Goal: Task Accomplishment & Management: Manage account settings

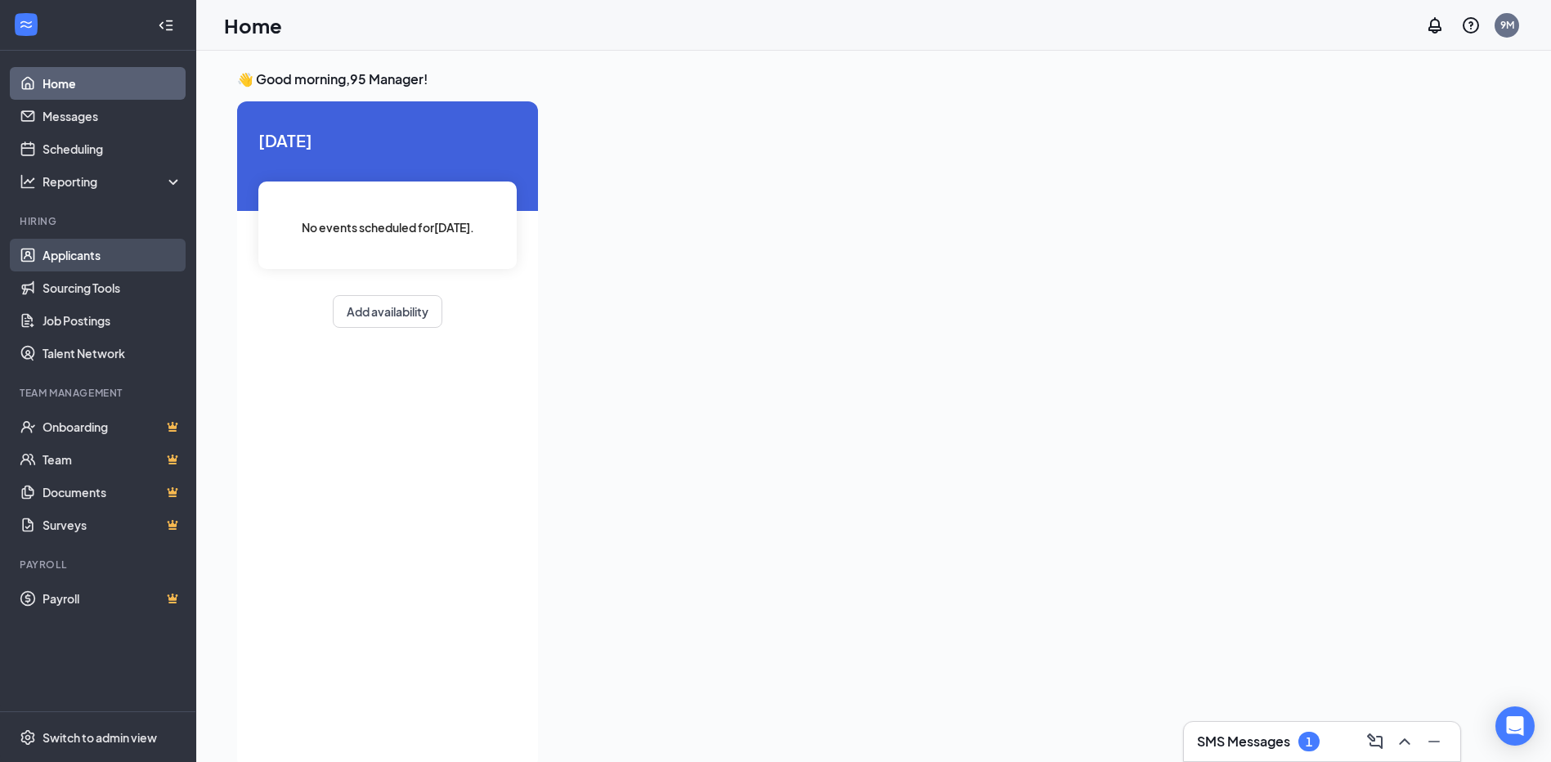
click at [89, 255] on link "Applicants" at bounding box center [113, 255] width 140 height 33
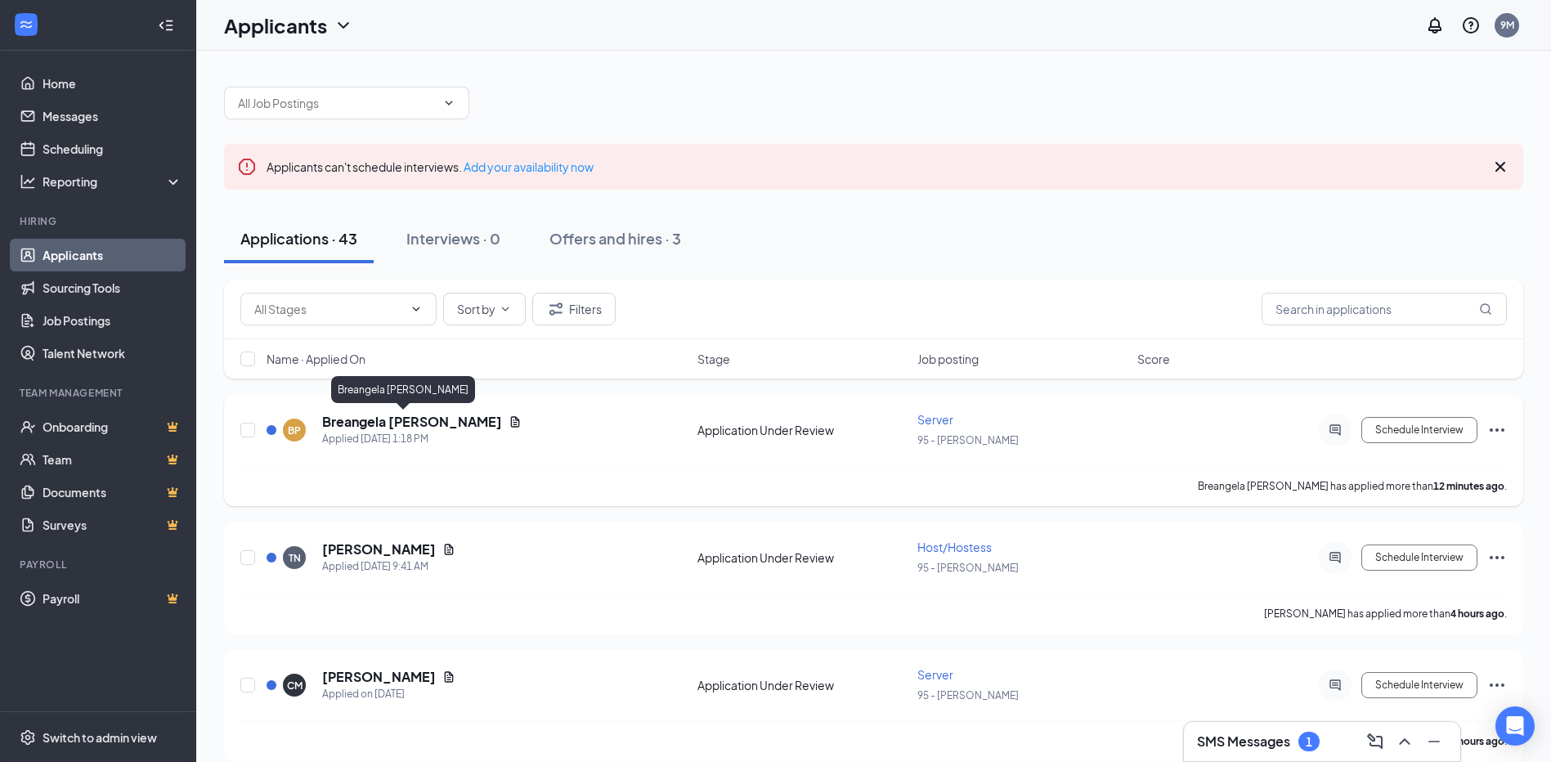
click at [359, 423] on h5 "Breangela [PERSON_NAME]" at bounding box center [412, 422] width 180 height 18
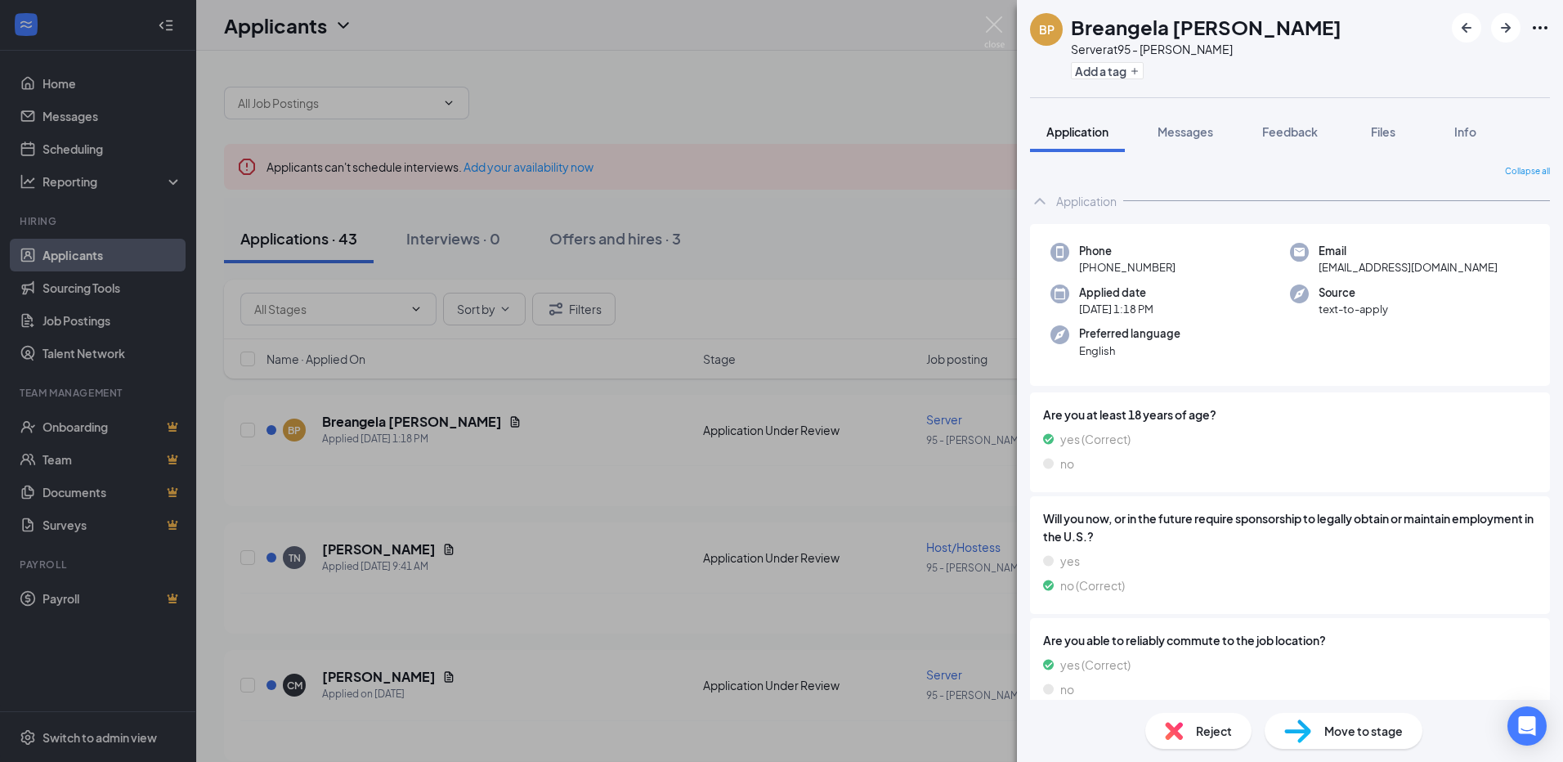
click at [1373, 728] on span "Move to stage" at bounding box center [1363, 731] width 78 height 18
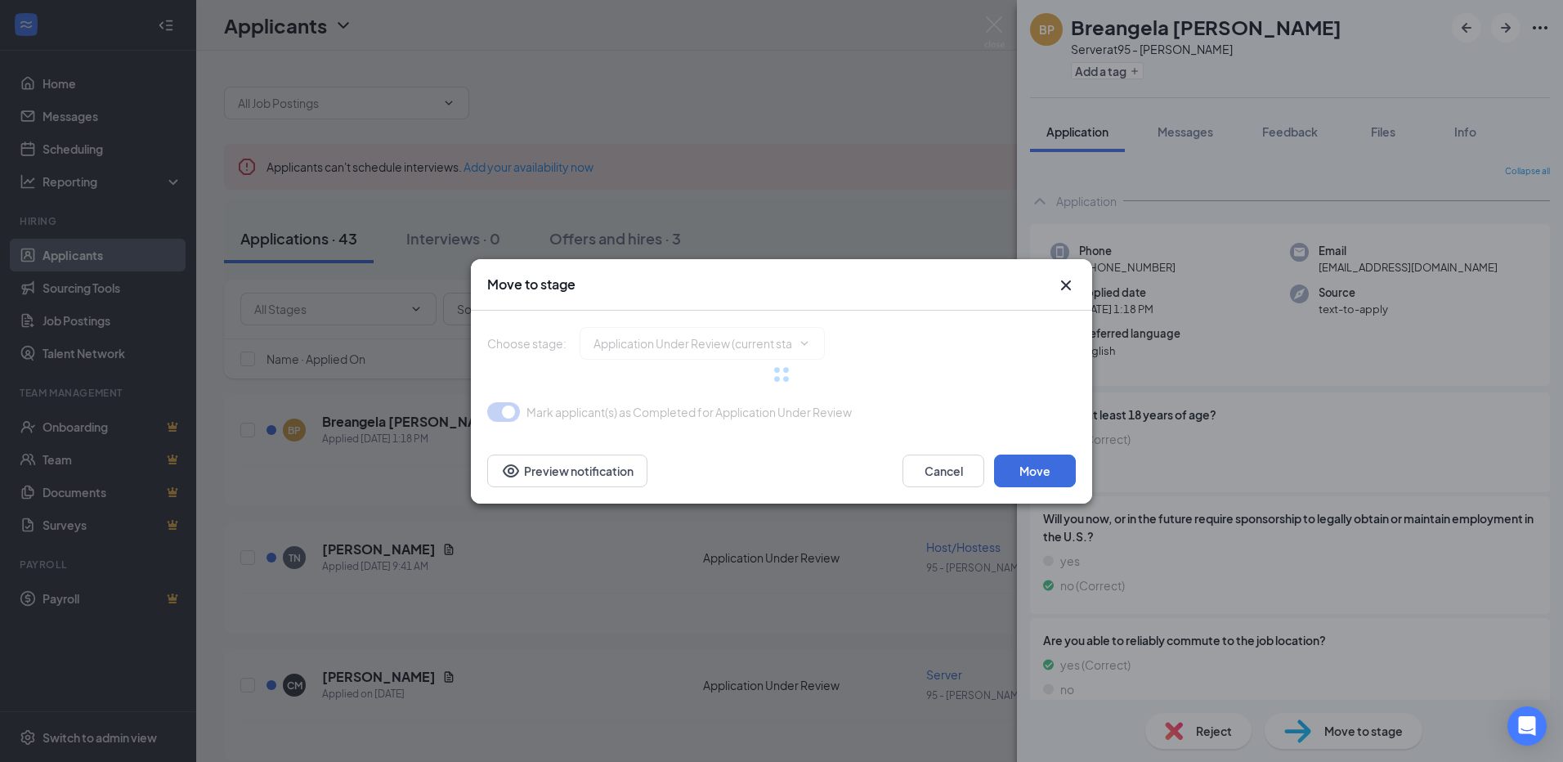
type input "Onsite Interview (next stage)"
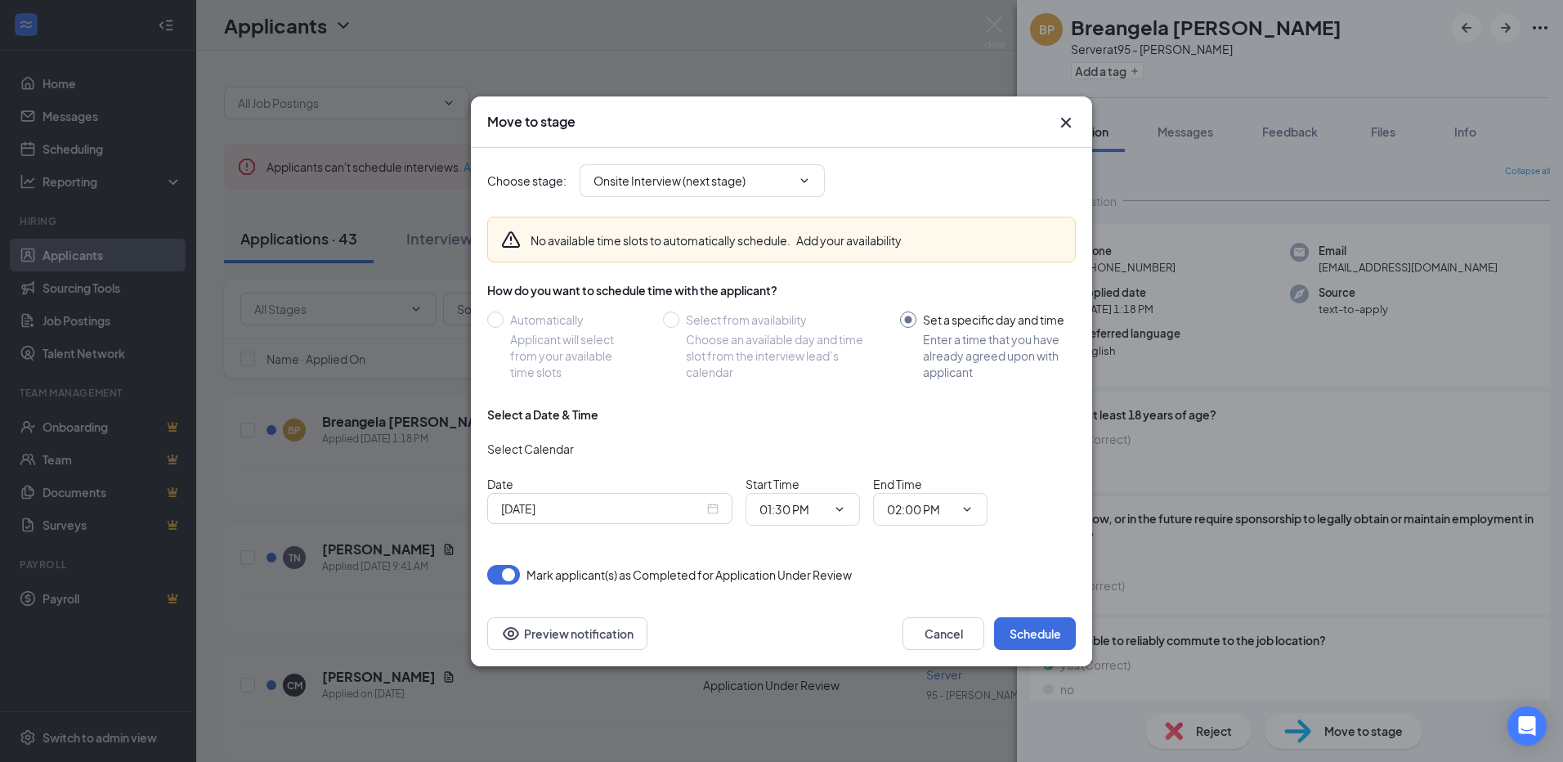
click at [1071, 127] on icon "Cross" at bounding box center [1066, 123] width 20 height 20
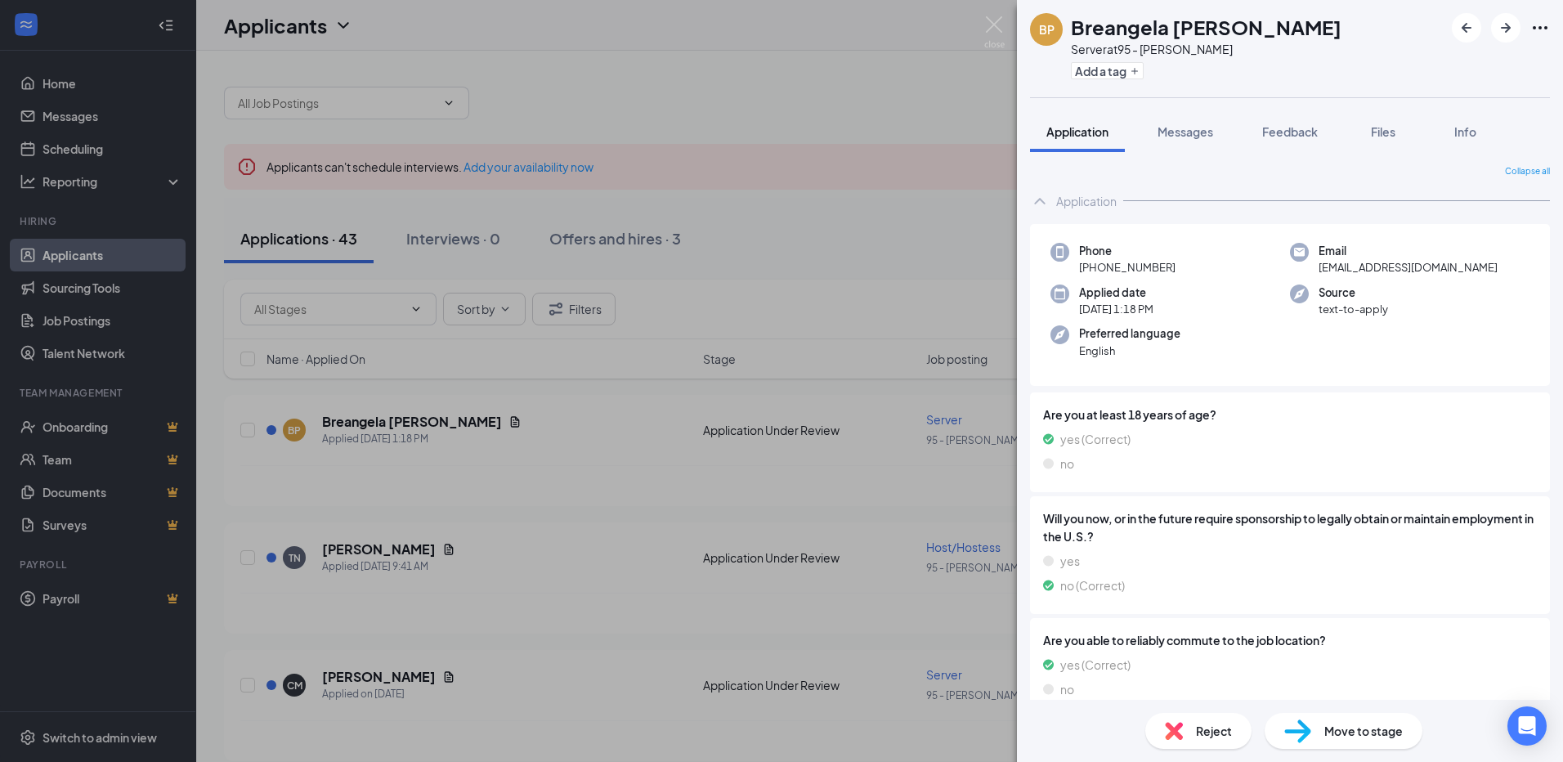
click at [909, 43] on div "BP Breangela [PERSON_NAME] Server at 95 - [PERSON_NAME] Add a tag Application M…" at bounding box center [781, 381] width 1563 height 762
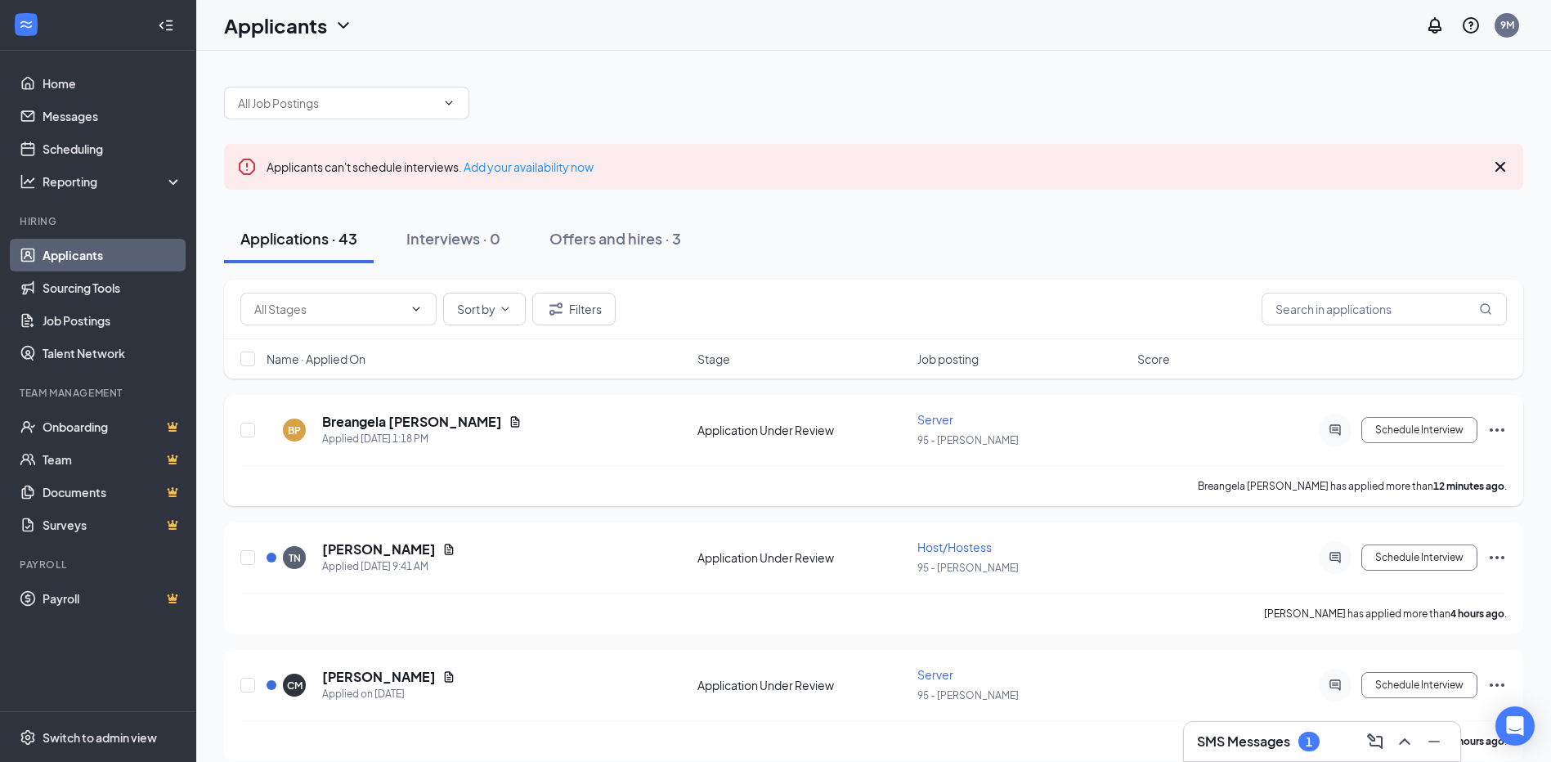
click at [1496, 429] on icon "Ellipses" at bounding box center [1497, 429] width 15 height 3
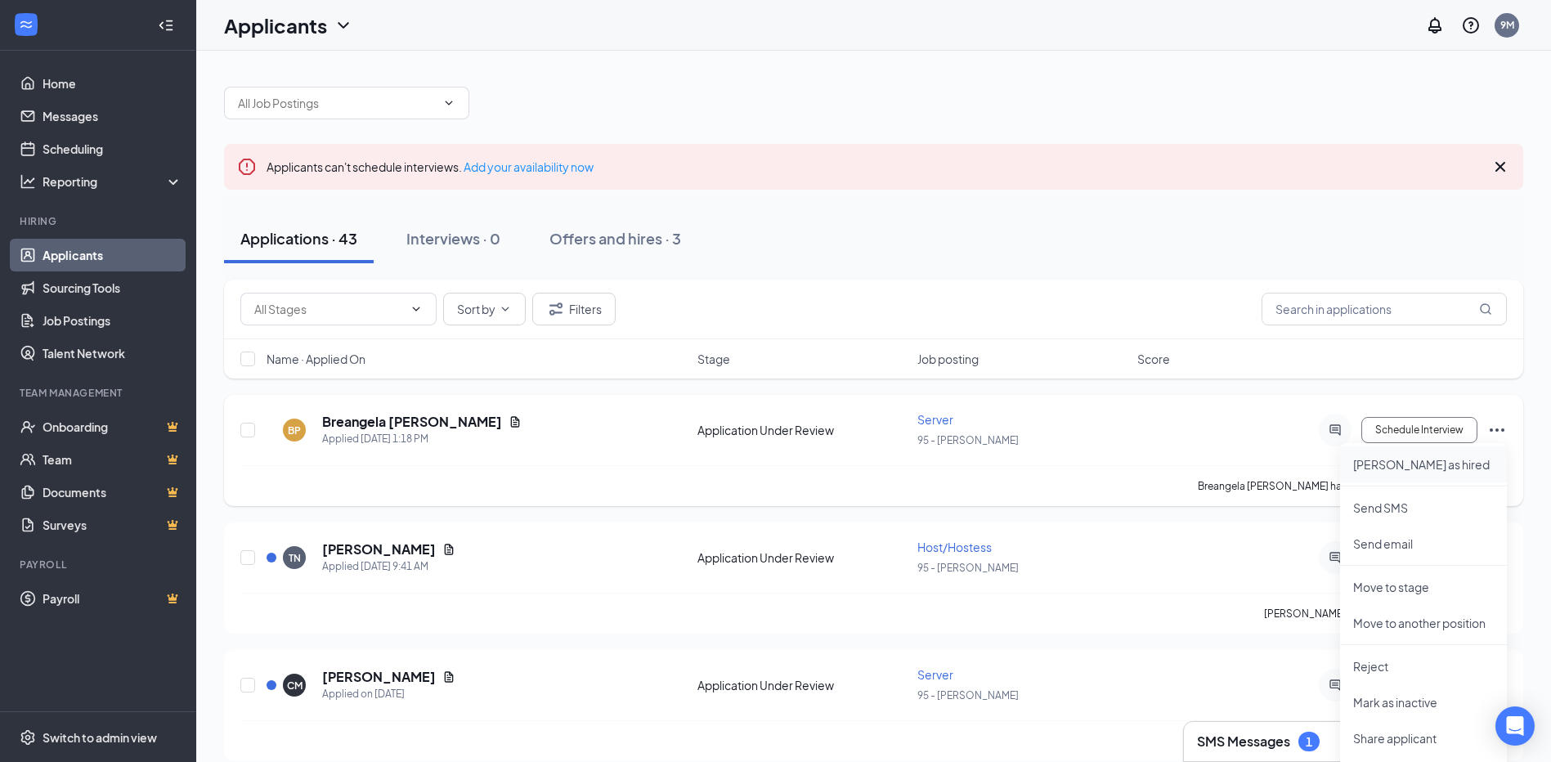
click at [1405, 464] on p "[PERSON_NAME] as hired" at bounding box center [1423, 464] width 141 height 16
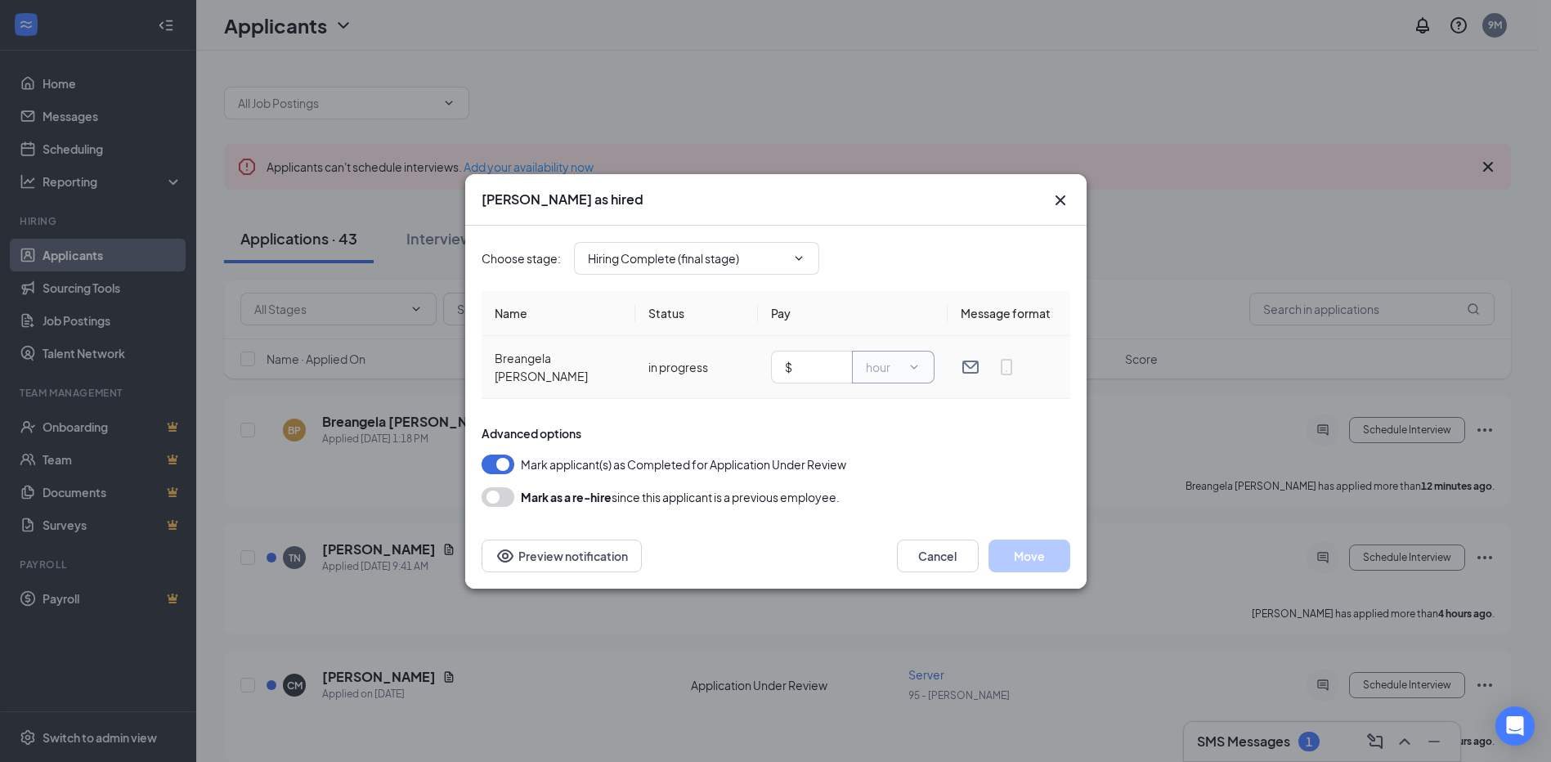
click at [889, 377] on span "hour" at bounding box center [893, 367] width 83 height 33
click at [821, 364] on input "text" at bounding box center [816, 367] width 43 height 18
type input "5.35"
click at [491, 494] on button "button" at bounding box center [498, 497] width 33 height 20
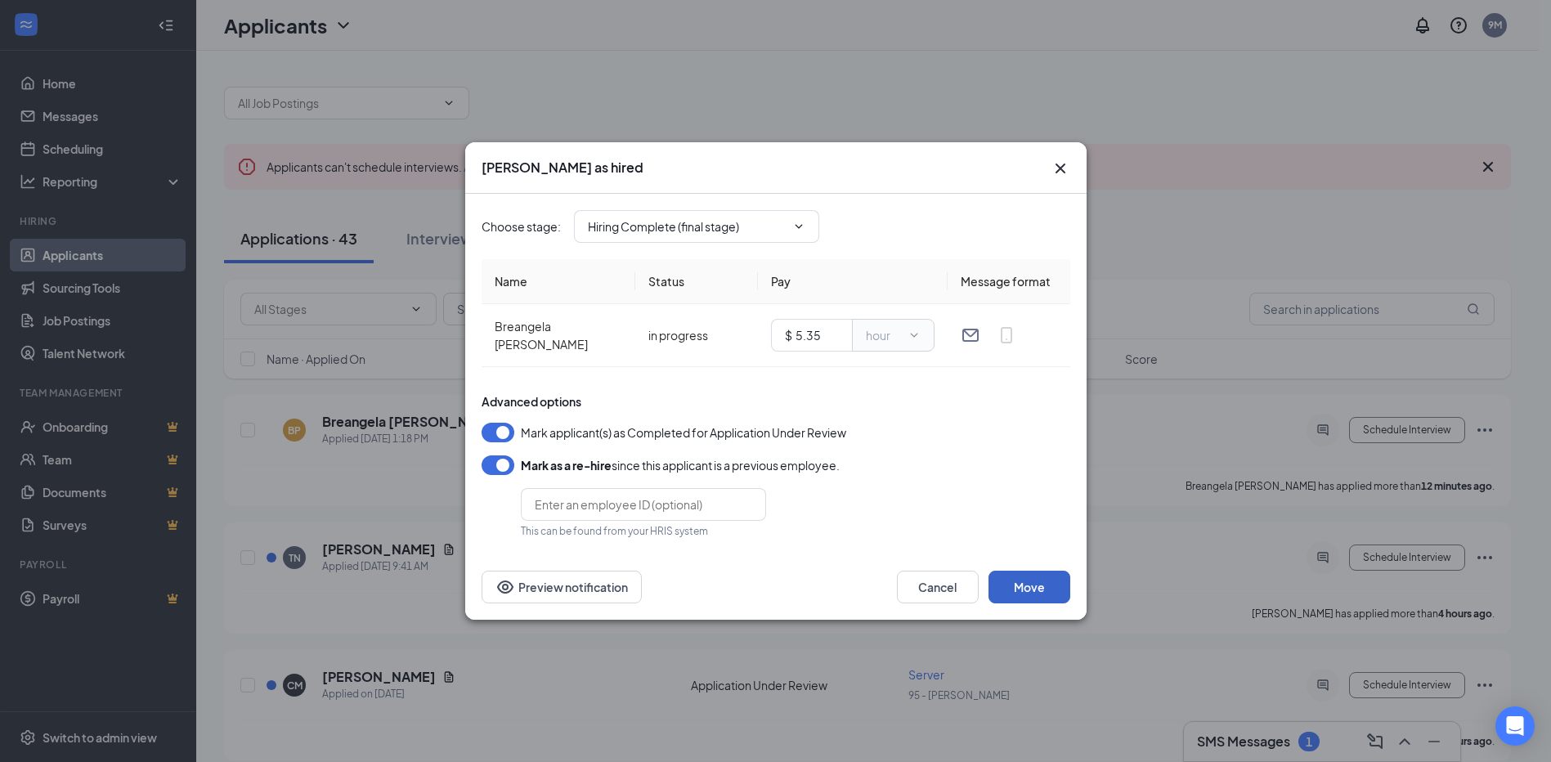
click at [1037, 581] on button "Move" at bounding box center [1029, 587] width 82 height 33
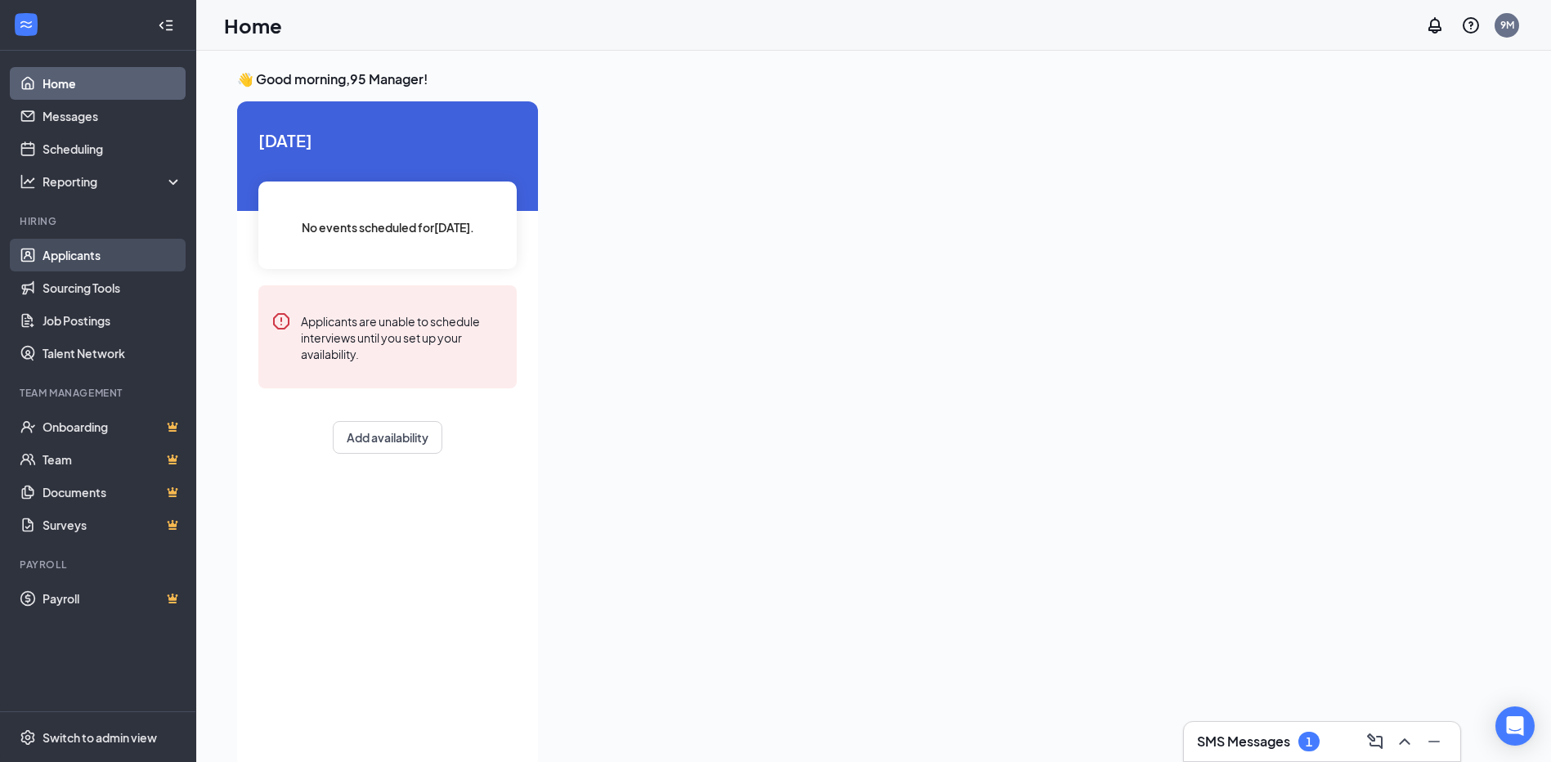
click at [62, 253] on link "Applicants" at bounding box center [113, 255] width 140 height 33
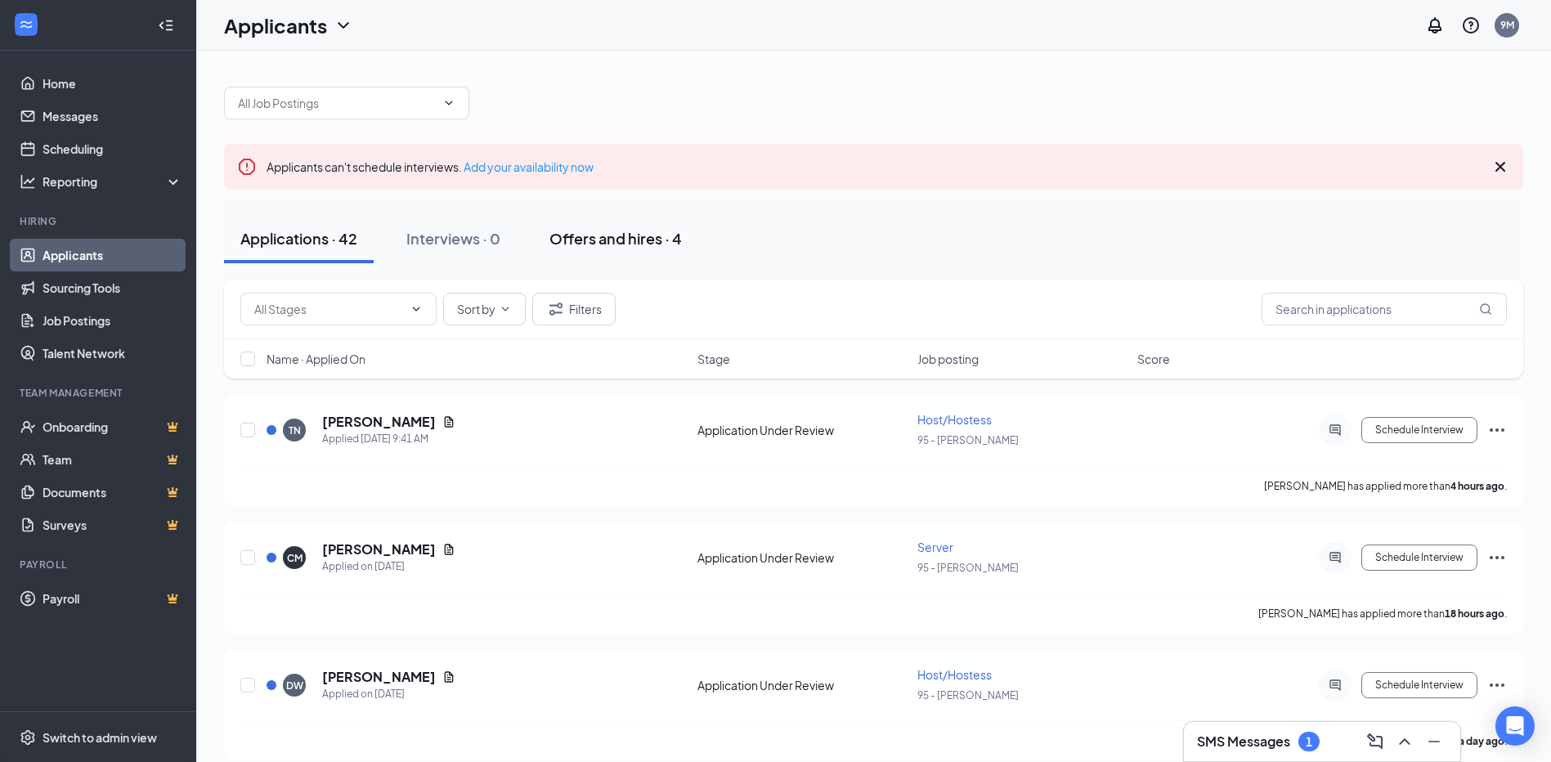
click at [585, 237] on div "Offers and hires · 4" at bounding box center [615, 238] width 132 height 20
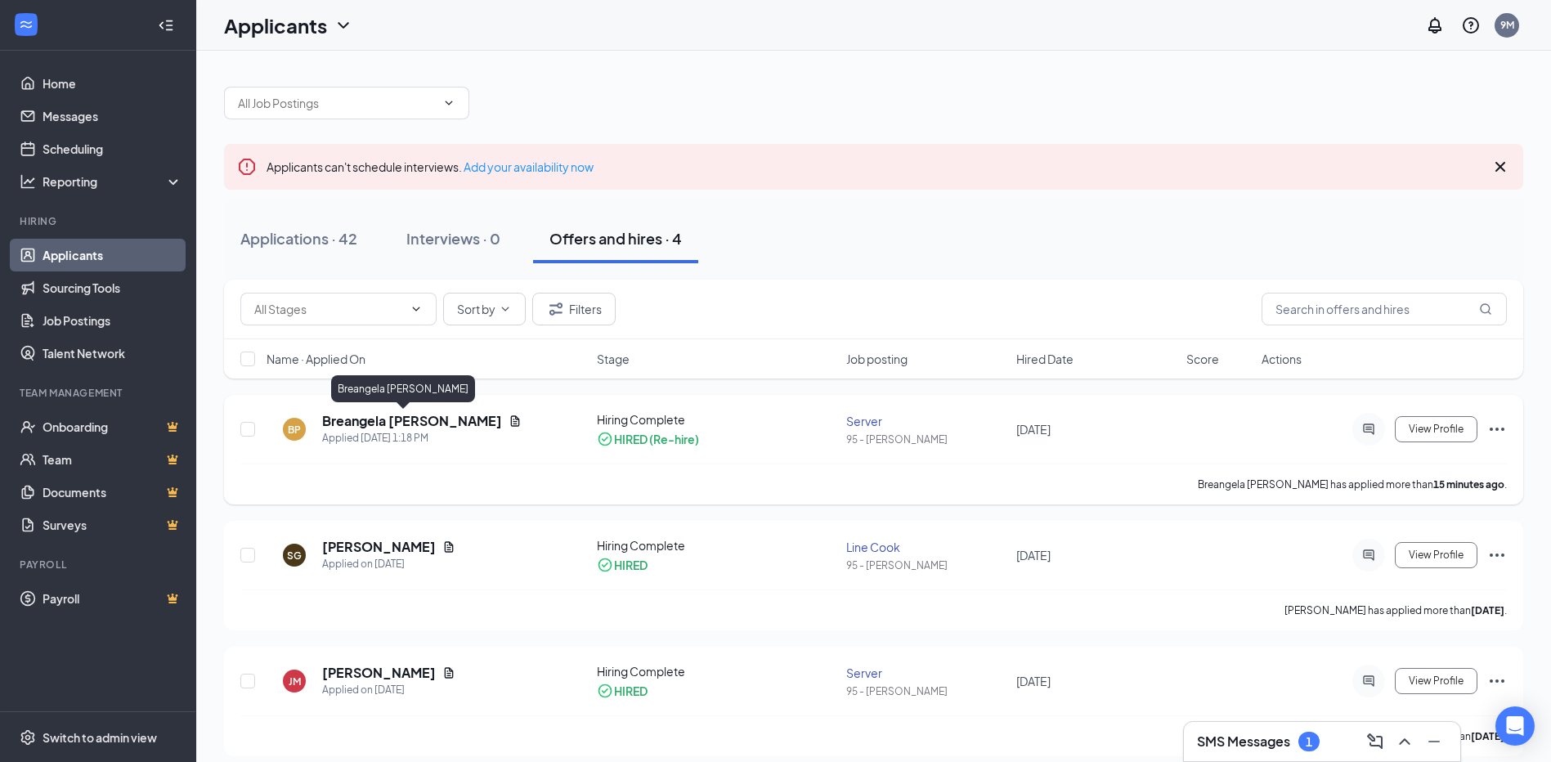
click at [410, 419] on h5 "Breangela [PERSON_NAME]" at bounding box center [412, 421] width 180 height 18
